Goal: Transaction & Acquisition: Purchase product/service

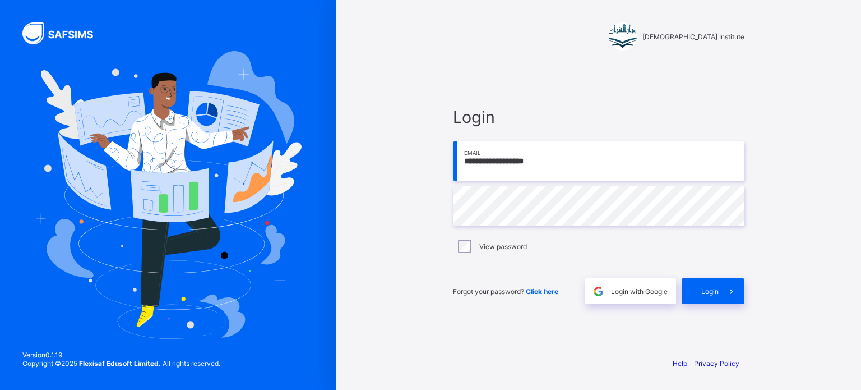
type input "**********"
click at [539, 293] on span "Click here" at bounding box center [542, 291] width 33 height 8
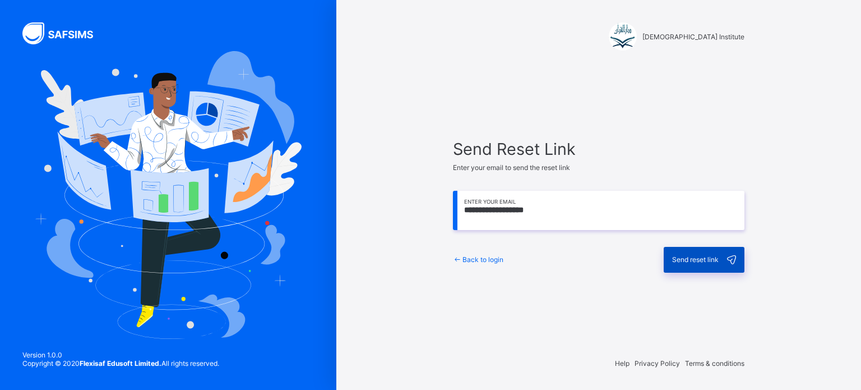
type input "**********"
click at [673, 257] on span "Send reset link" at bounding box center [695, 259] width 47 height 8
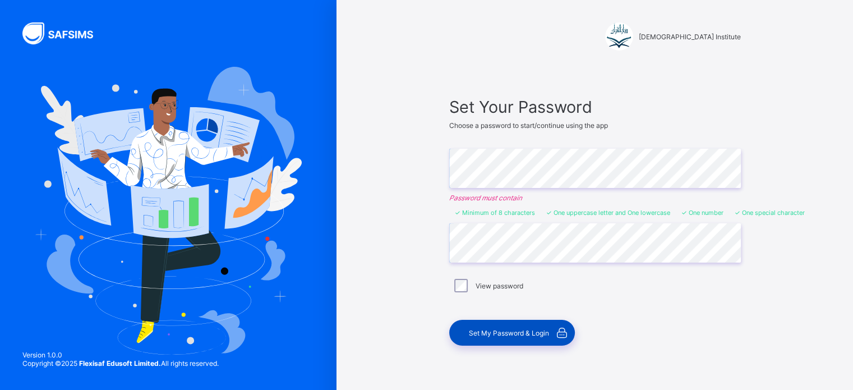
click at [525, 331] on span "Set My Password & Login" at bounding box center [509, 333] width 80 height 8
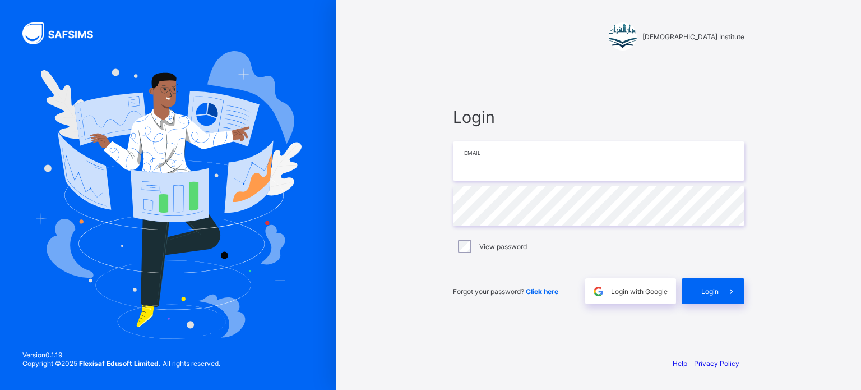
click at [561, 163] on input "email" at bounding box center [599, 160] width 292 height 39
type input "**********"
click at [489, 244] on label "View password" at bounding box center [503, 246] width 48 height 8
click at [720, 293] on span at bounding box center [732, 291] width 26 height 26
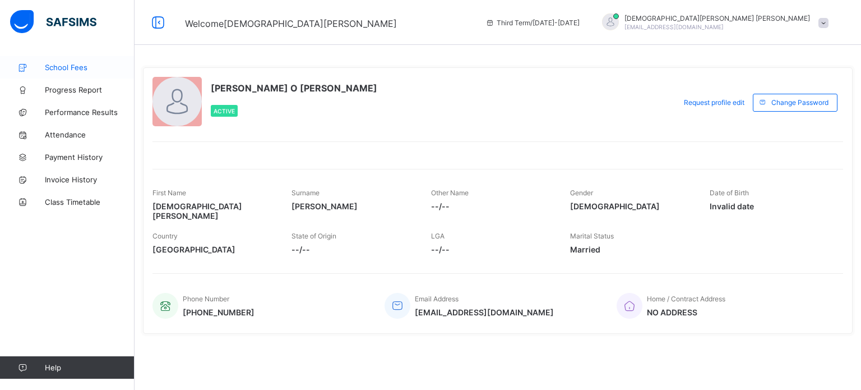
click at [70, 61] on link "School Fees" at bounding box center [67, 67] width 135 height 22
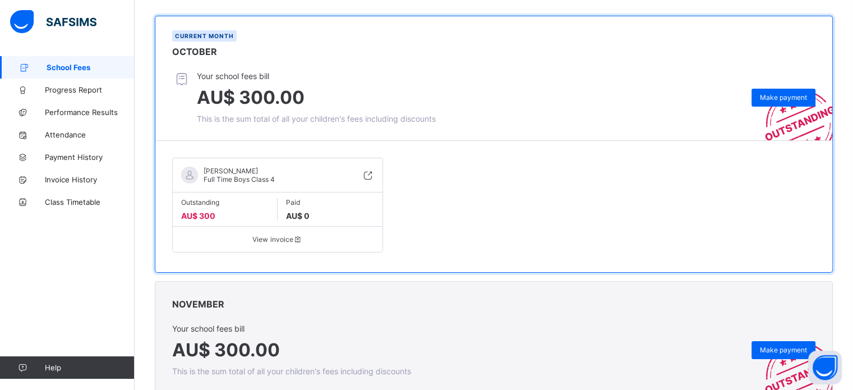
scroll to position [56, 0]
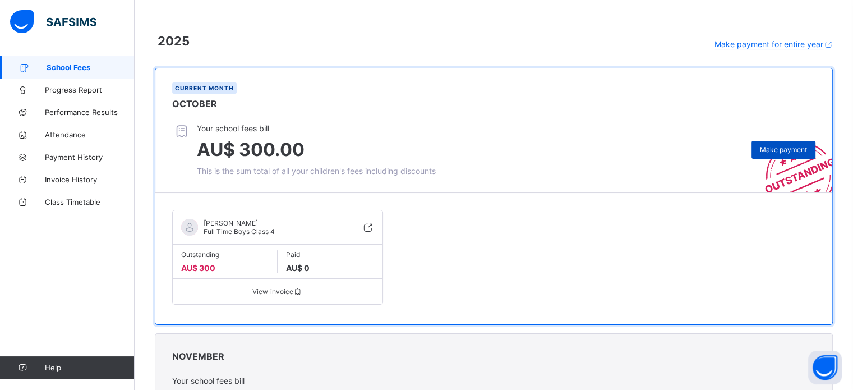
click at [780, 145] on div "Make payment" at bounding box center [783, 150] width 64 height 18
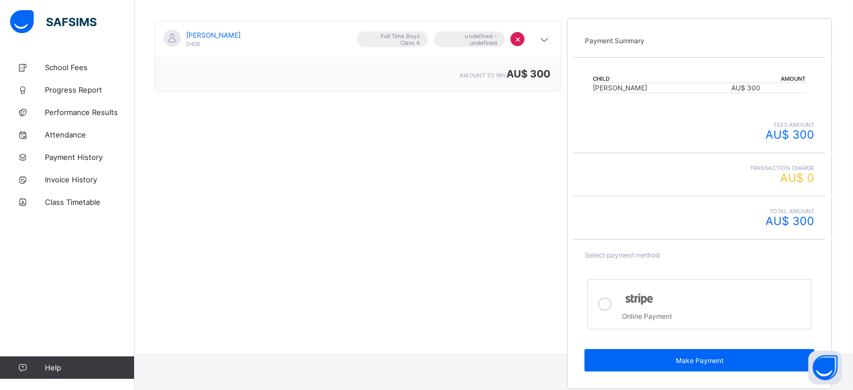
scroll to position [125, 0]
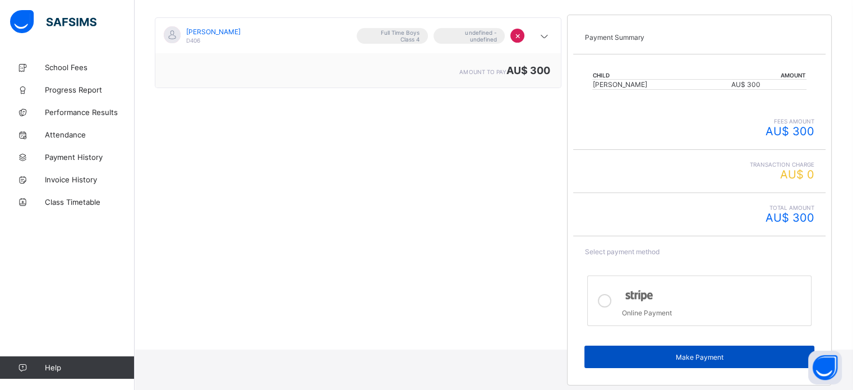
click at [702, 358] on span "Make Payment" at bounding box center [699, 357] width 213 height 8
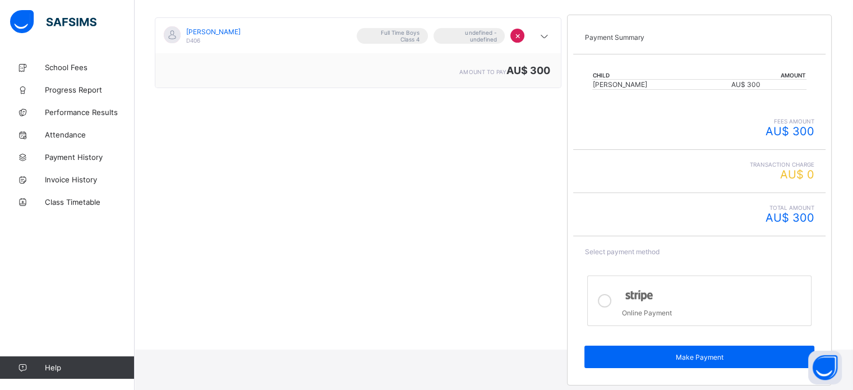
click at [609, 301] on icon at bounding box center [604, 300] width 13 height 13
click at [697, 341] on span at bounding box center [699, 337] width 230 height 17
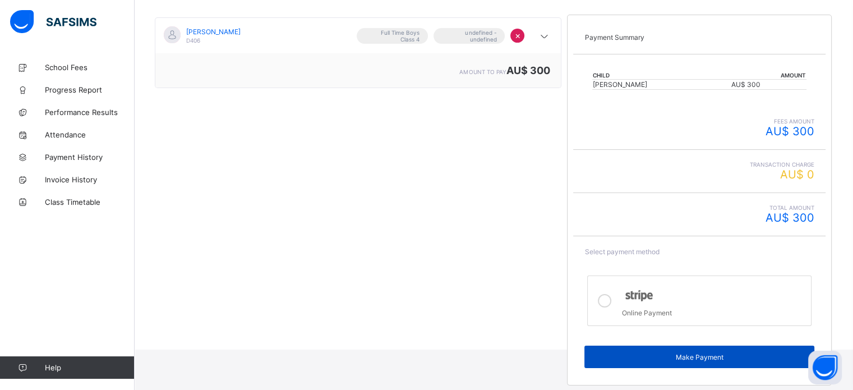
click at [699, 358] on span "Make Payment" at bounding box center [699, 357] width 213 height 8
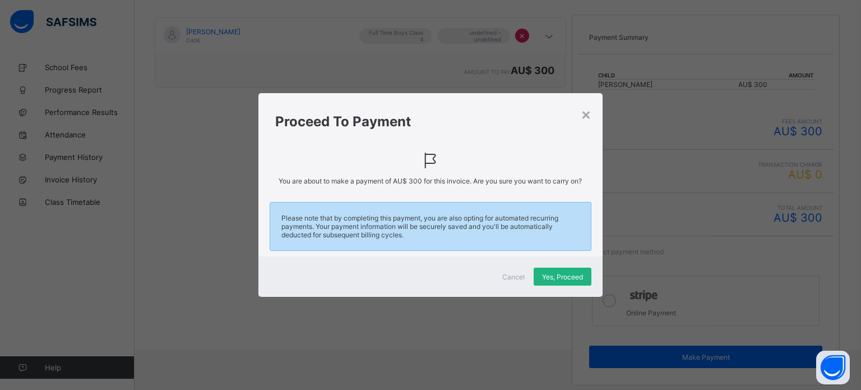
click at [558, 275] on span "Yes, Proceed" at bounding box center [562, 276] width 41 height 8
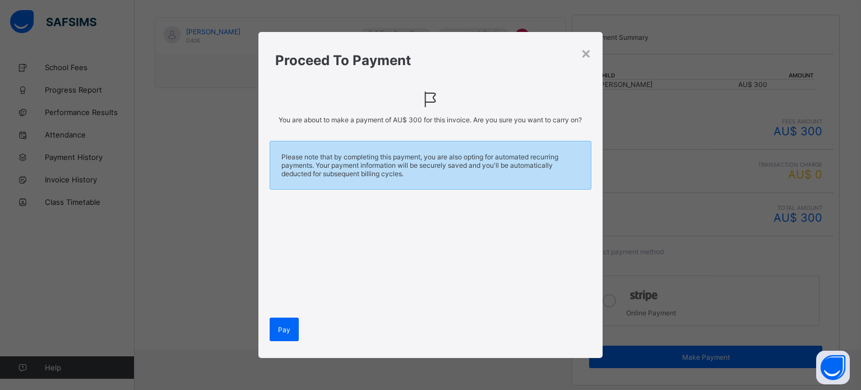
scroll to position [0, 0]
click at [286, 329] on span "Pay" at bounding box center [284, 329] width 12 height 8
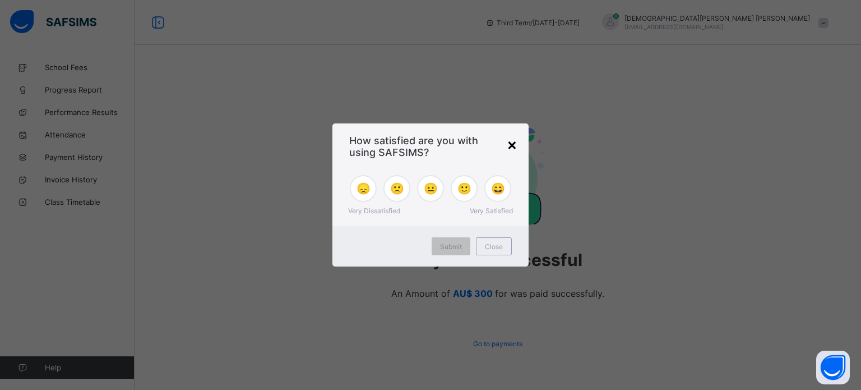
click at [512, 144] on div "×" at bounding box center [512, 144] width 11 height 19
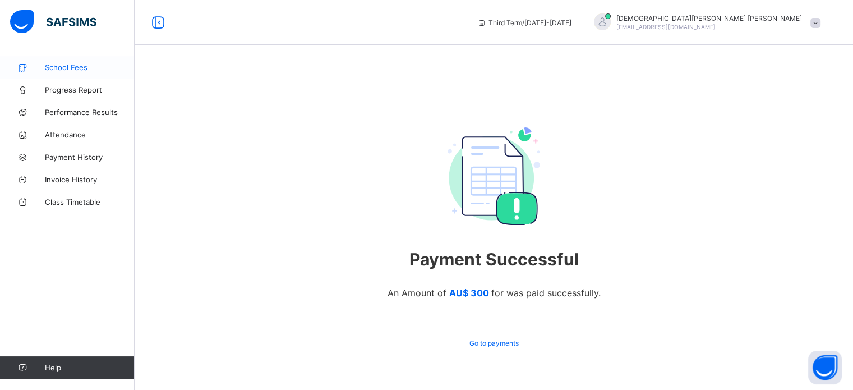
click at [61, 65] on span "School Fees" at bounding box center [90, 67] width 90 height 9
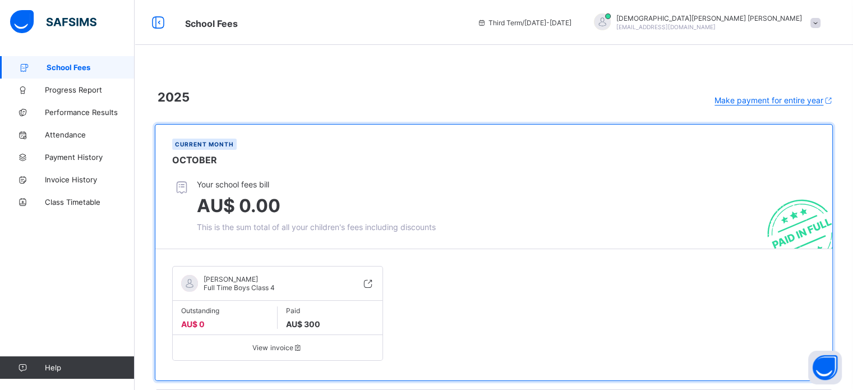
click at [820, 24] on span at bounding box center [815, 23] width 10 height 10
click at [800, 109] on span "Logout" at bounding box center [784, 110] width 74 height 13
